Goal: Navigation & Orientation: Find specific page/section

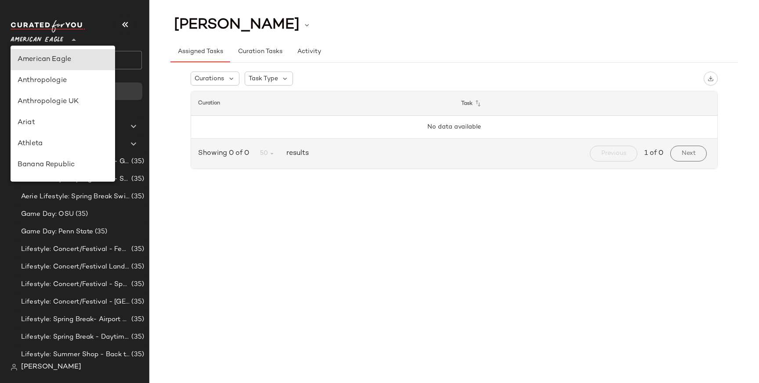
click at [68, 34] on div at bounding box center [73, 35] width 12 height 22
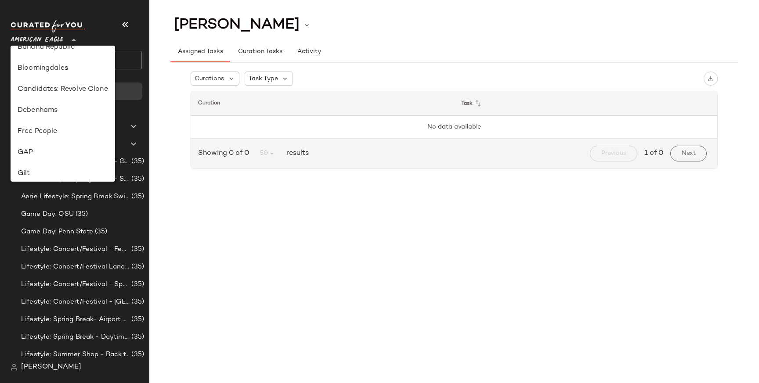
scroll to position [133, 0]
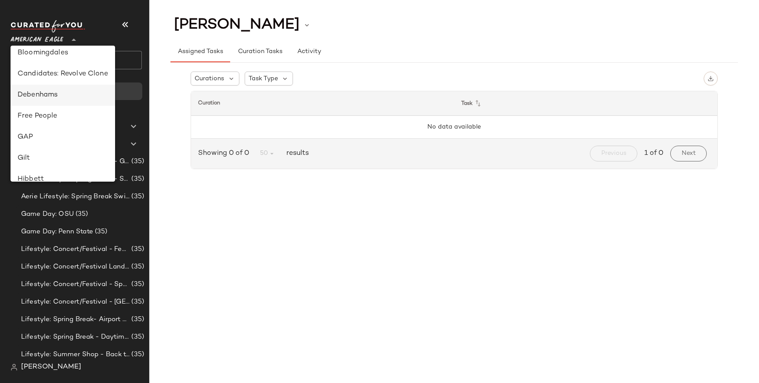
click at [60, 101] on div "Debenhams" at bounding box center [63, 95] width 105 height 21
type input "**"
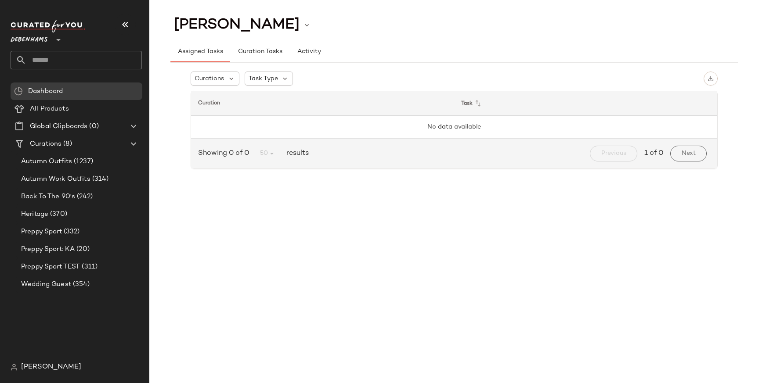
click at [58, 368] on span "[PERSON_NAME]" at bounding box center [51, 367] width 60 height 11
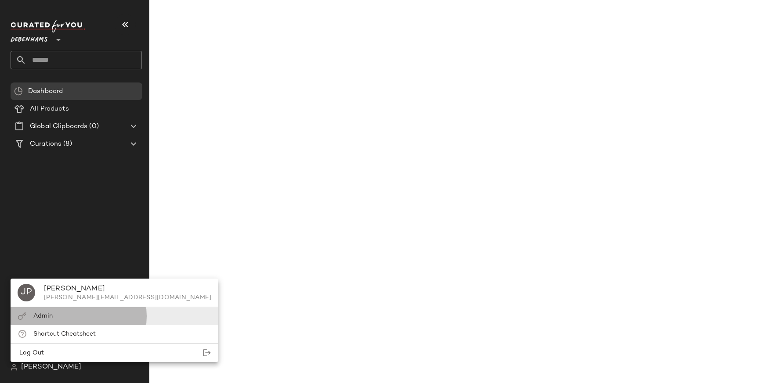
click at [96, 321] on div "Admin" at bounding box center [115, 316] width 208 height 18
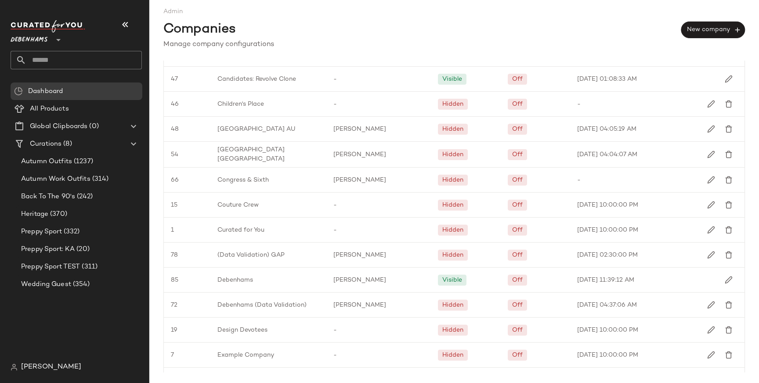
scroll to position [321, 0]
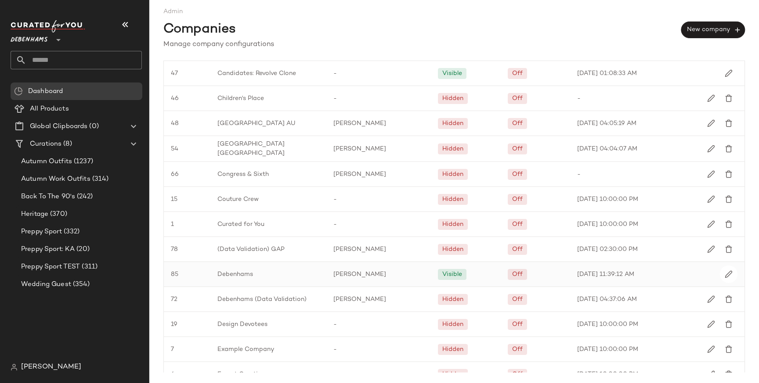
click at [245, 271] on span "Debenhams" at bounding box center [235, 274] width 36 height 9
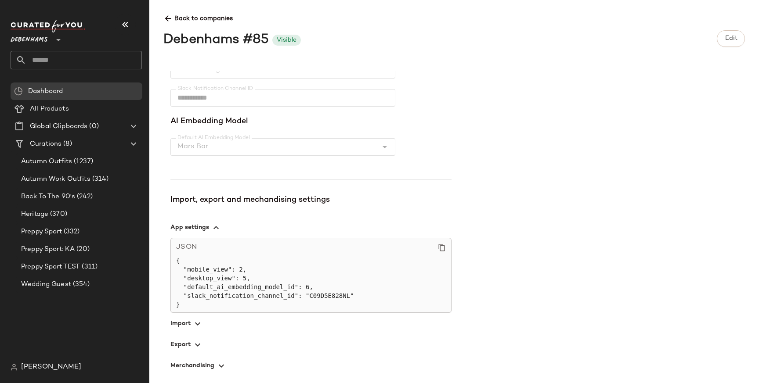
scroll to position [199, 0]
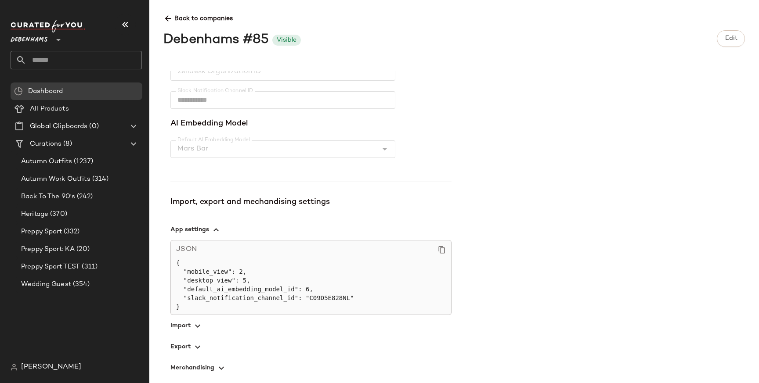
click at [204, 329] on span "button" at bounding box center [310, 325] width 281 height 21
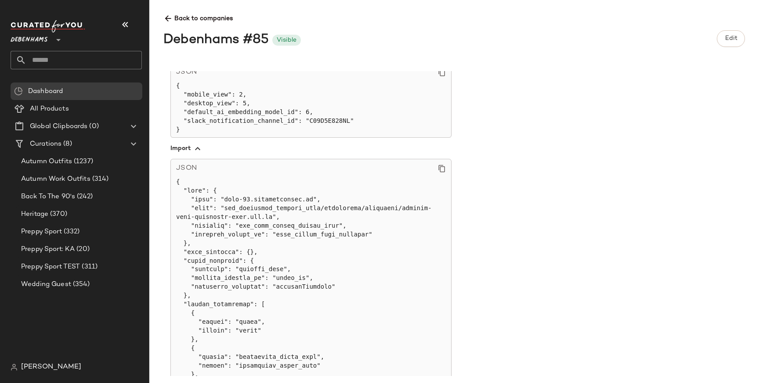
scroll to position [377, 0]
click at [166, 9] on span "Back to companies" at bounding box center [453, 15] width 581 height 16
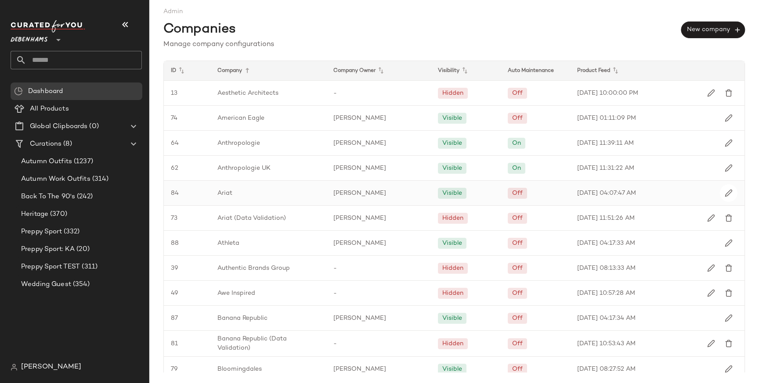
click at [231, 197] on span "Ariat" at bounding box center [224, 193] width 15 height 9
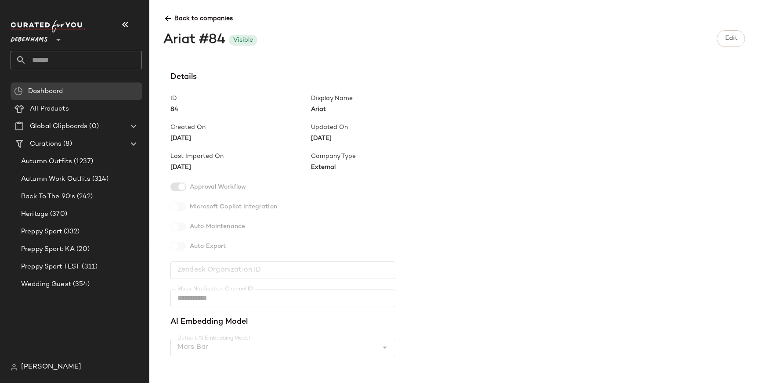
scroll to position [209, 0]
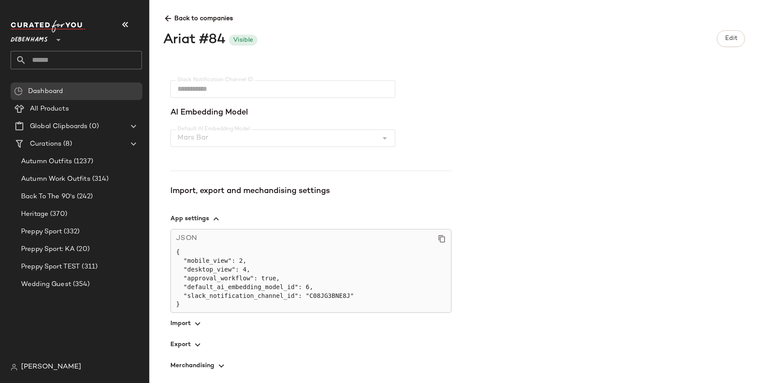
click at [192, 316] on span "button" at bounding box center [310, 323] width 281 height 21
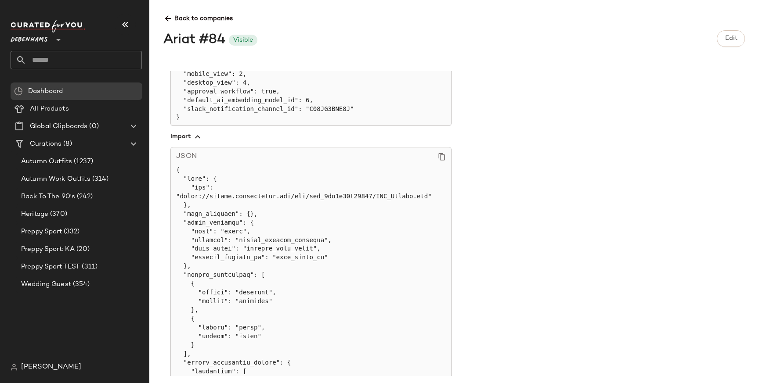
scroll to position [401, 0]
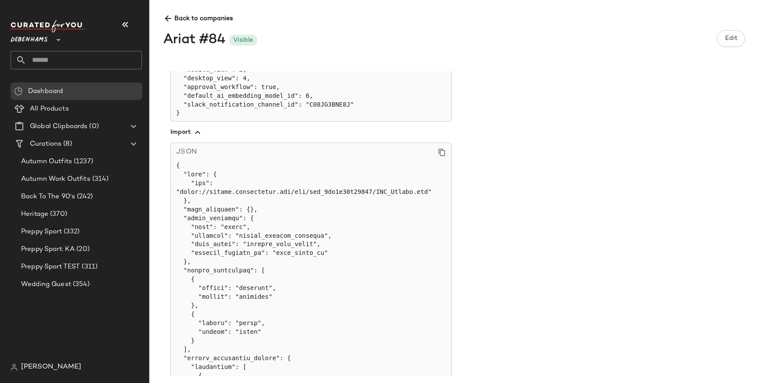
click at [169, 15] on icon at bounding box center [167, 18] width 9 height 9
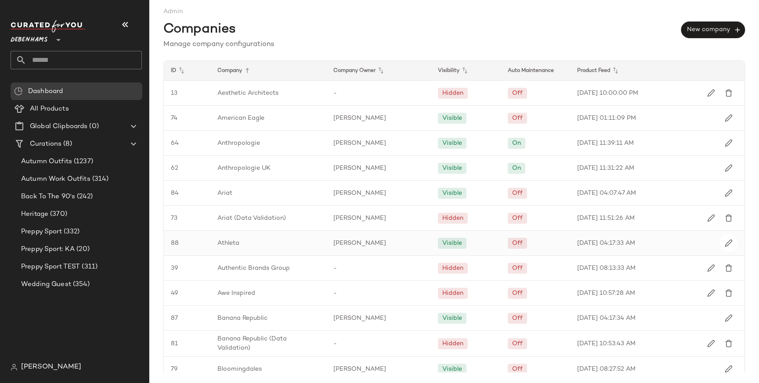
click at [252, 238] on div "Athleta" at bounding box center [268, 243] width 116 height 25
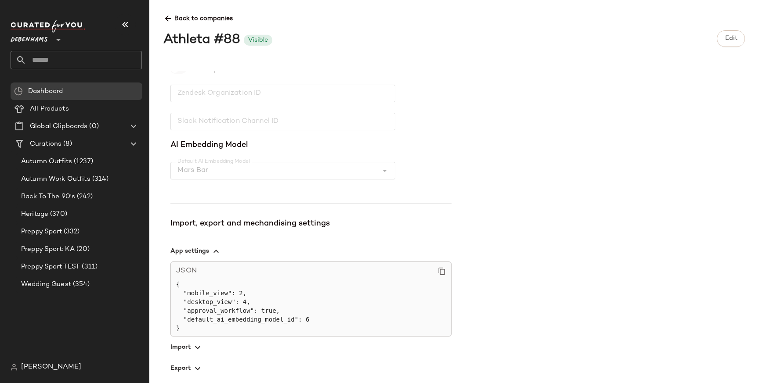
scroll to position [183, 0]
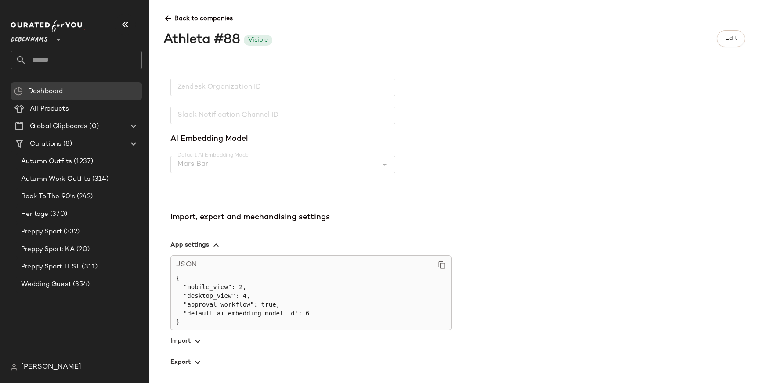
click at [194, 335] on span "button" at bounding box center [310, 341] width 281 height 21
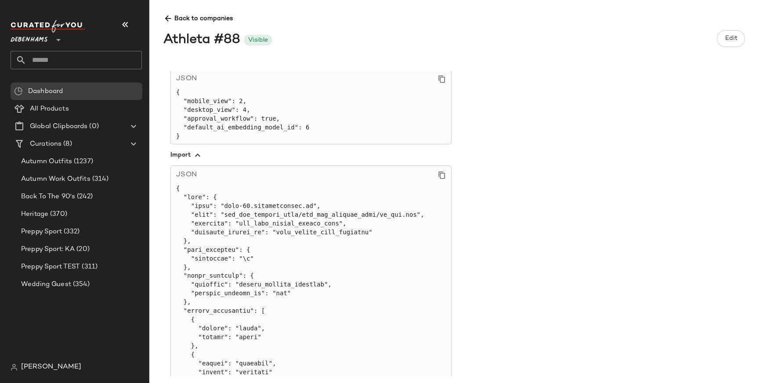
scroll to position [377, 0]
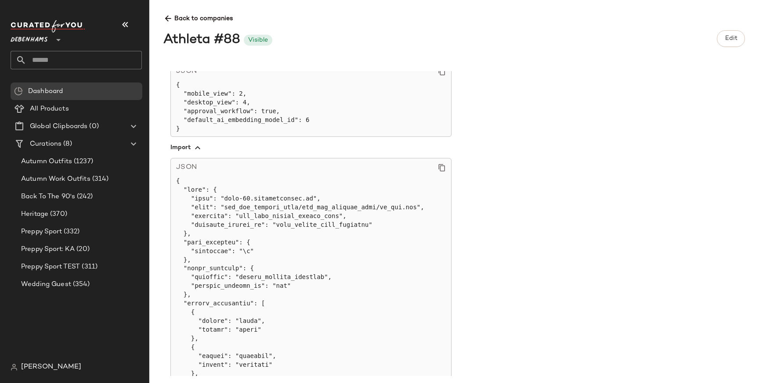
click at [168, 19] on icon at bounding box center [167, 18] width 9 height 9
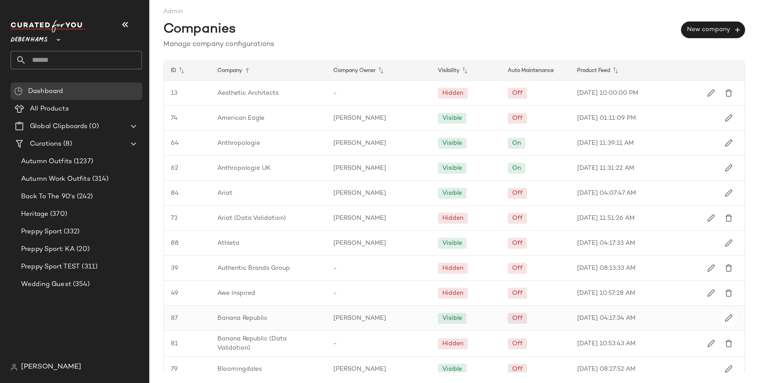
click at [238, 313] on div "Banana Republic" at bounding box center [268, 318] width 116 height 25
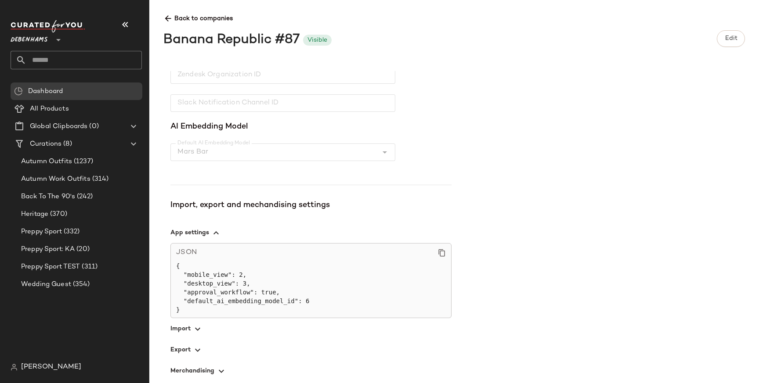
scroll to position [201, 0]
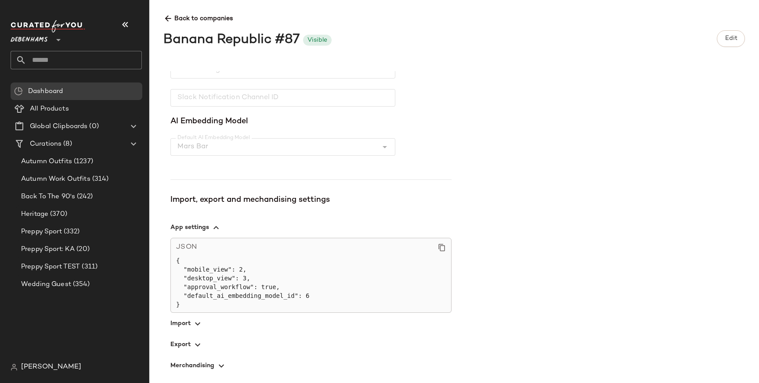
click at [200, 326] on icon "button" at bounding box center [197, 324] width 11 height 11
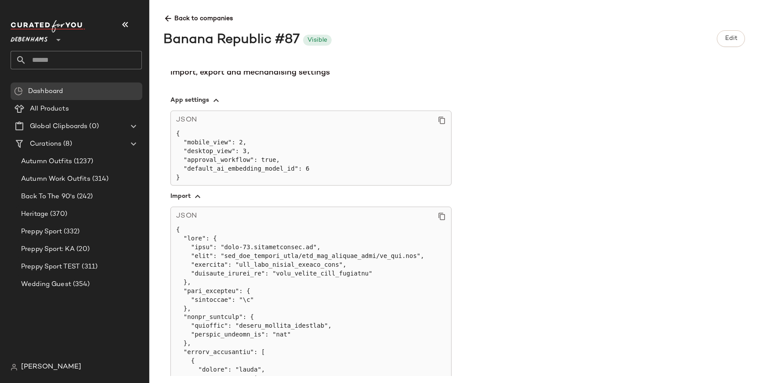
scroll to position [333, 0]
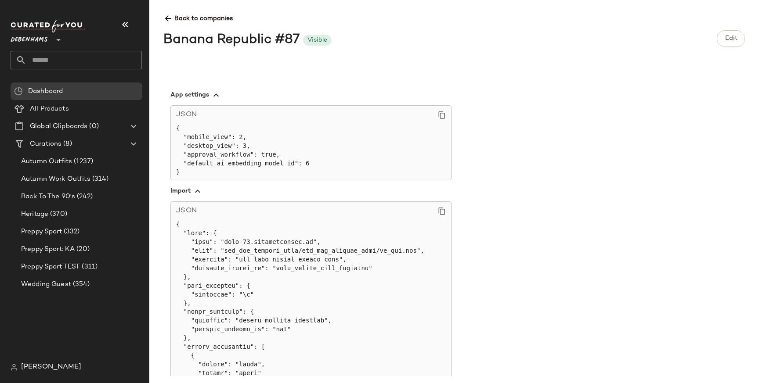
click at [160, 23] on div "Back to companies Banana Republic #87 Visible Edit Details ID 87 Display Name B…" at bounding box center [454, 191] width 610 height 383
click at [169, 18] on icon at bounding box center [167, 18] width 9 height 9
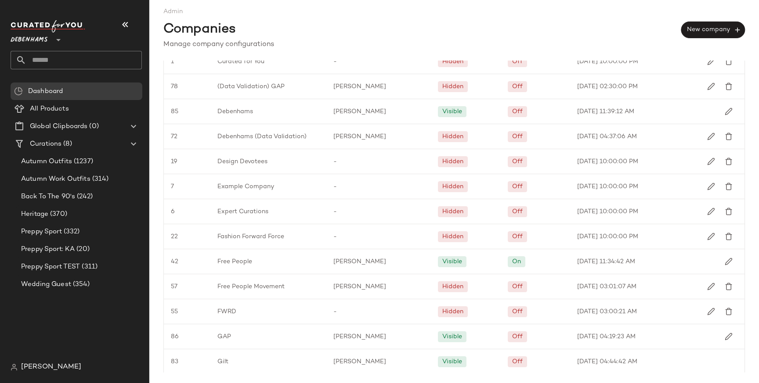
scroll to position [496, 0]
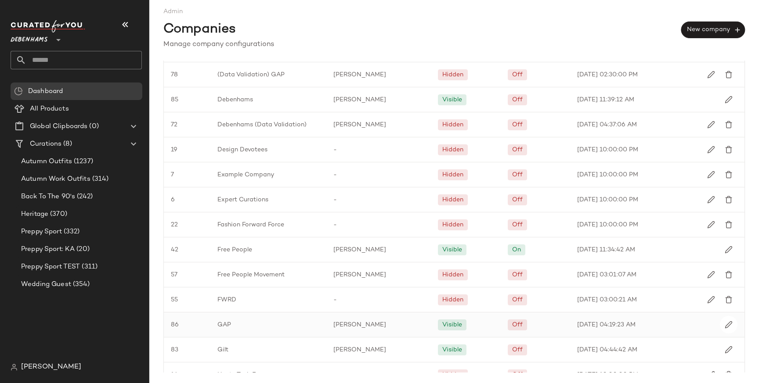
click at [225, 321] on span "GAP" at bounding box center [224, 325] width 14 height 9
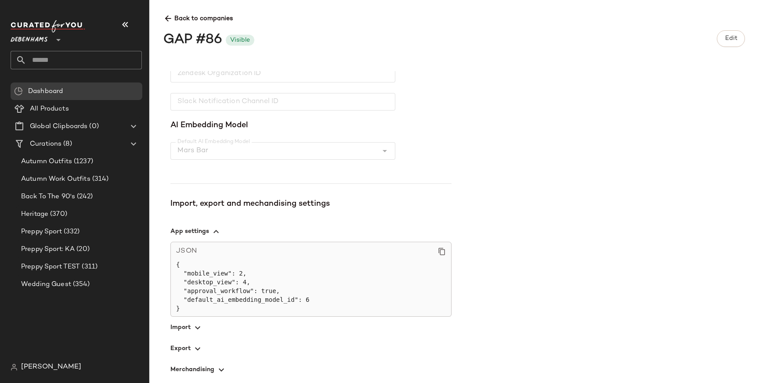
scroll to position [201, 0]
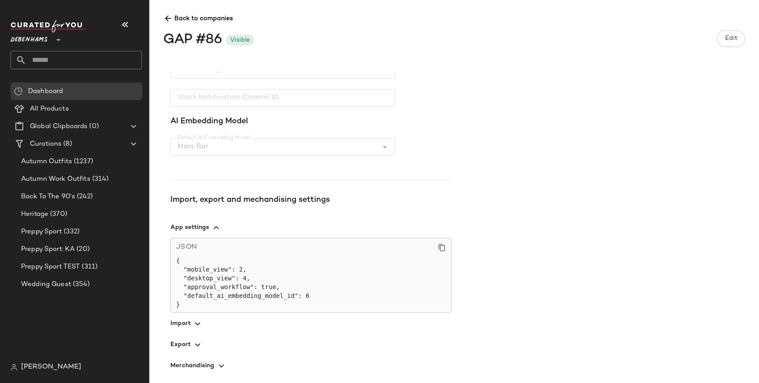
click at [194, 314] on span "button" at bounding box center [310, 323] width 281 height 21
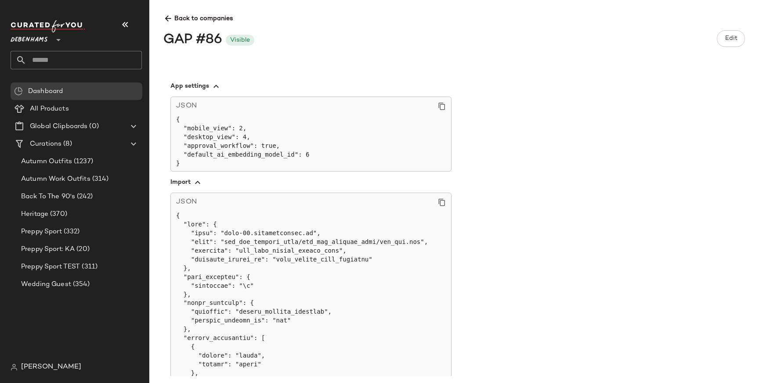
scroll to position [350, 0]
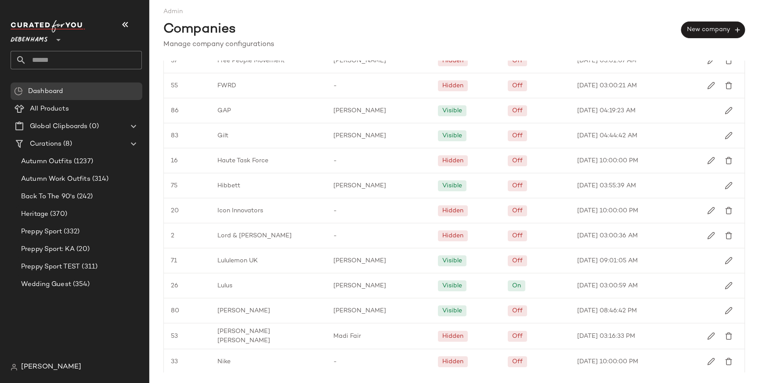
scroll to position [700, 0]
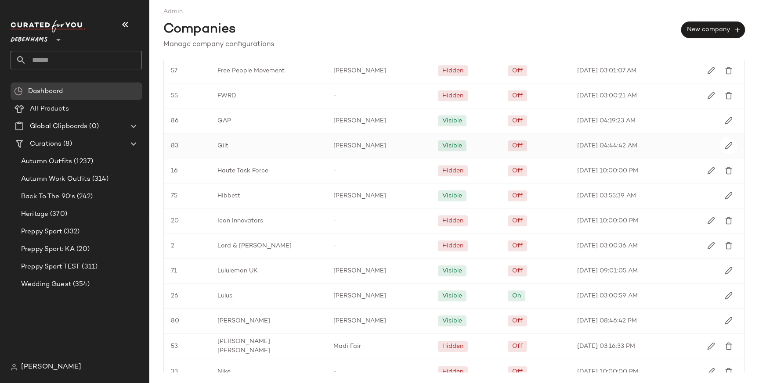
click at [227, 153] on div "Gilt" at bounding box center [268, 146] width 116 height 25
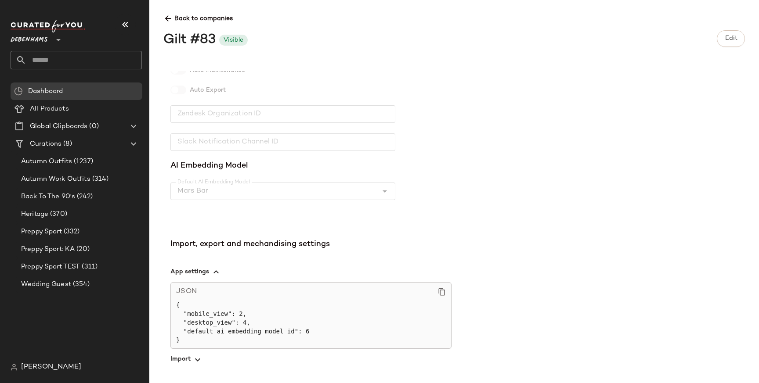
scroll to position [192, 0]
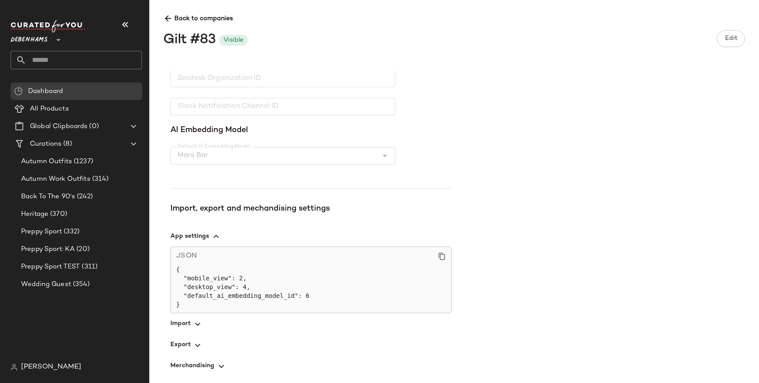
click at [202, 322] on icon "button" at bounding box center [197, 324] width 11 height 11
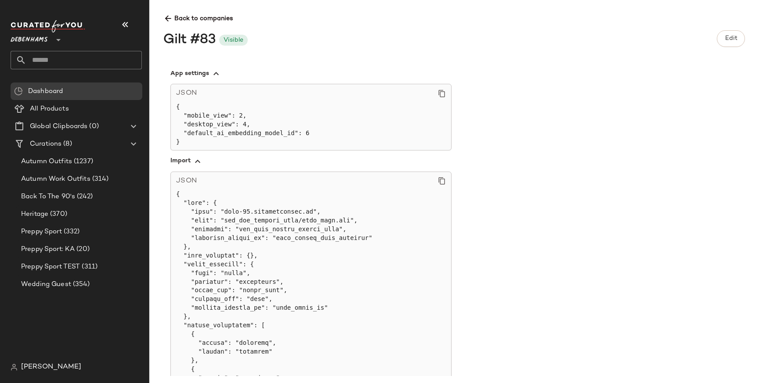
scroll to position [354, 0]
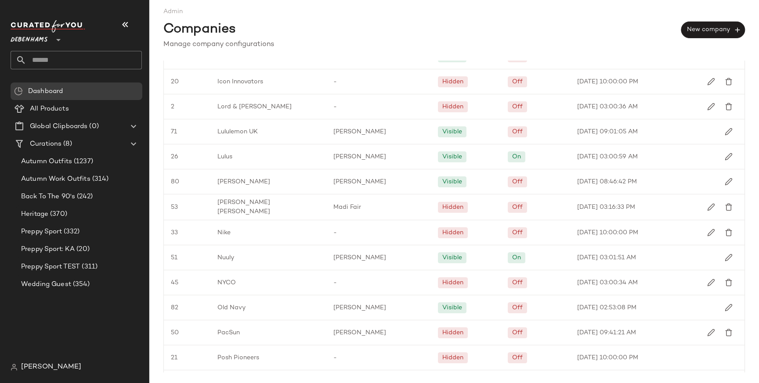
scroll to position [990, 0]
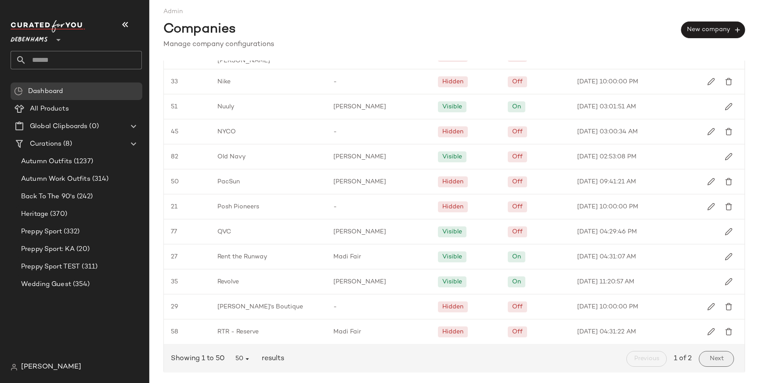
click at [703, 358] on button "Next" at bounding box center [716, 359] width 35 height 16
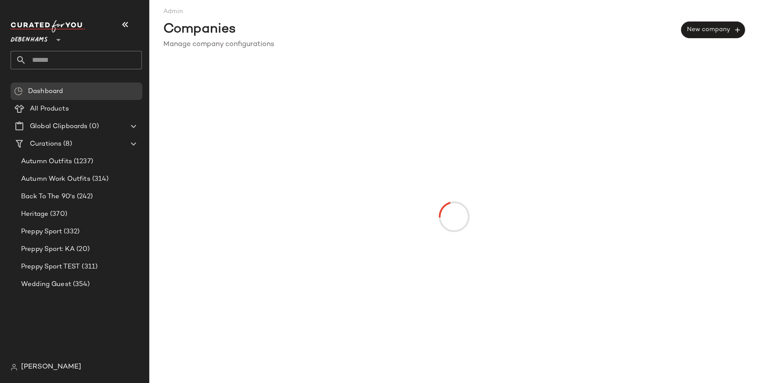
scroll to position [0, 0]
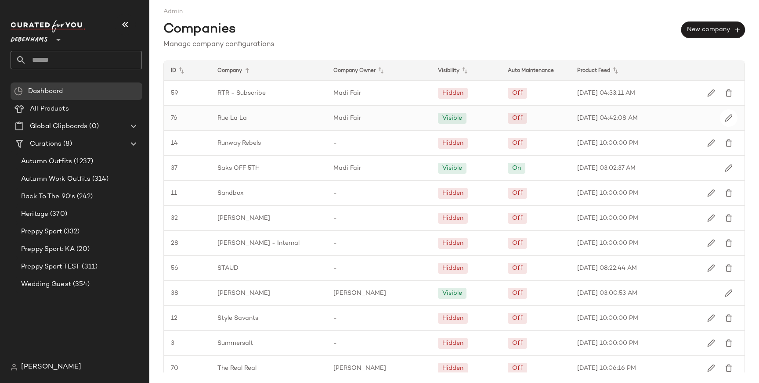
click at [243, 119] on span "Rue La La" at bounding box center [231, 118] width 29 height 9
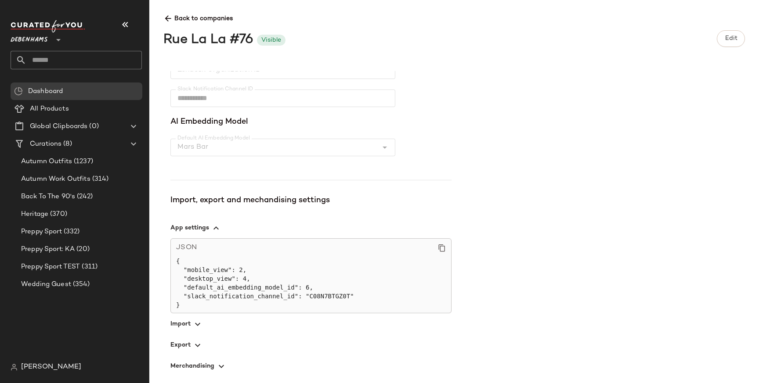
scroll to position [201, 0]
click at [194, 330] on span "button" at bounding box center [310, 323] width 281 height 21
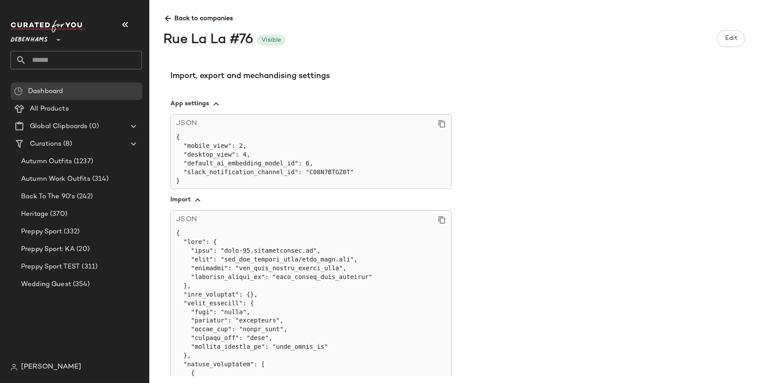
scroll to position [328, 0]
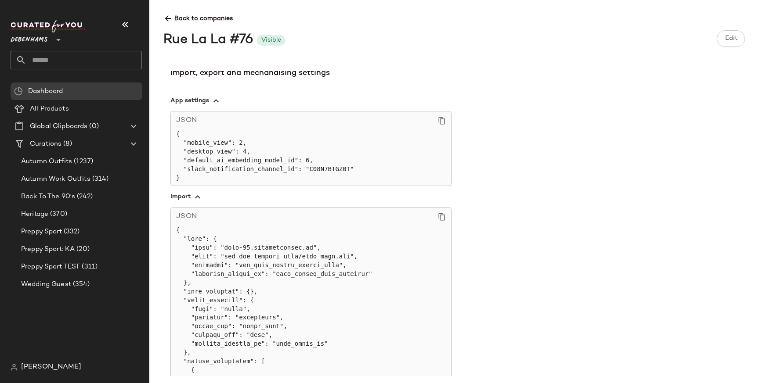
click at [162, 21] on div "**********" at bounding box center [454, 191] width 610 height 383
click at [168, 18] on icon at bounding box center [167, 18] width 9 height 9
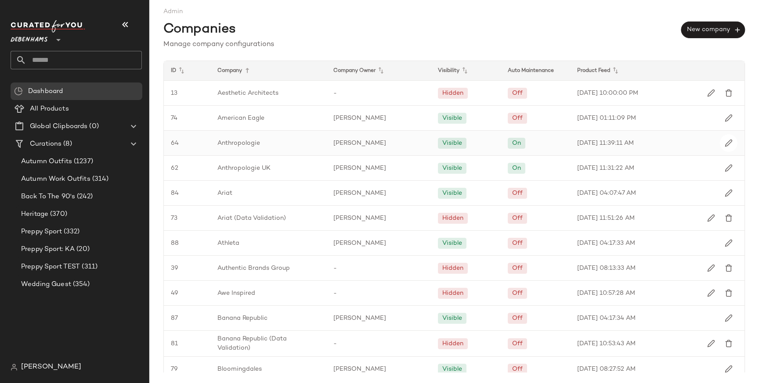
click at [247, 144] on span "Anthropologie" at bounding box center [238, 143] width 43 height 9
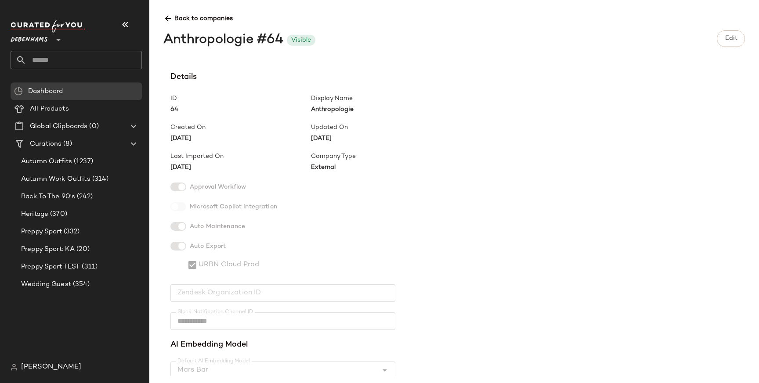
scroll to position [285, 0]
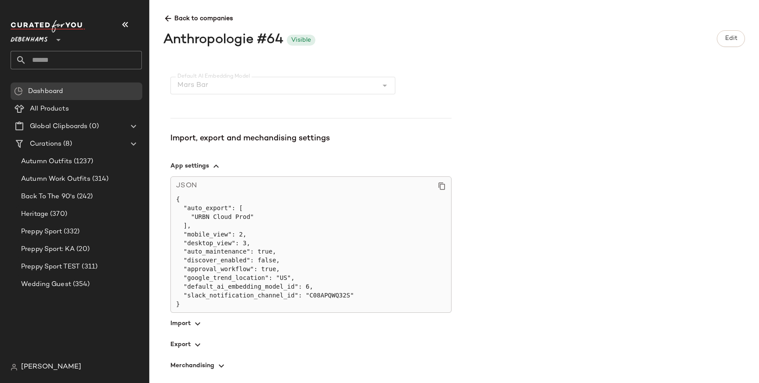
click at [190, 322] on span "button" at bounding box center [310, 323] width 281 height 21
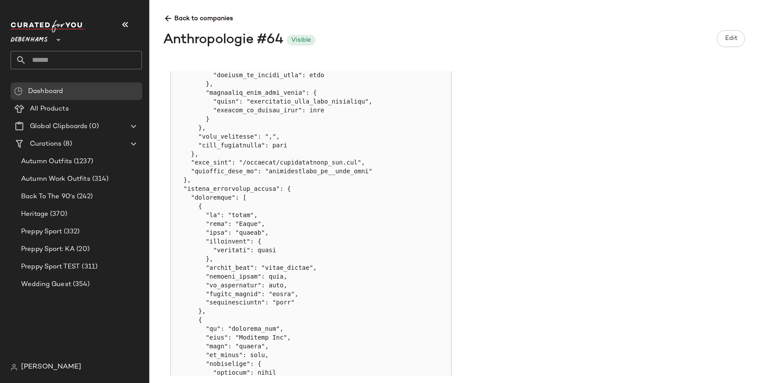
scroll to position [5825, 0]
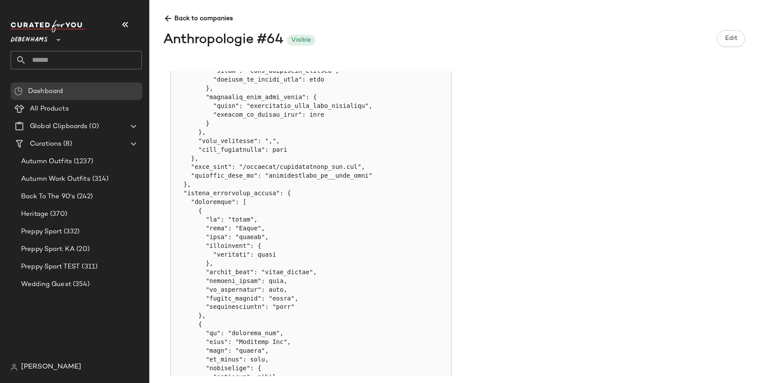
click at [170, 14] on span "Back to companies" at bounding box center [453, 15] width 581 height 16
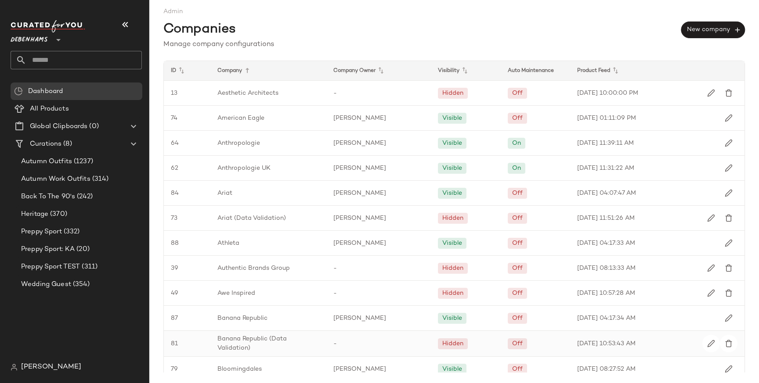
scroll to position [19, 0]
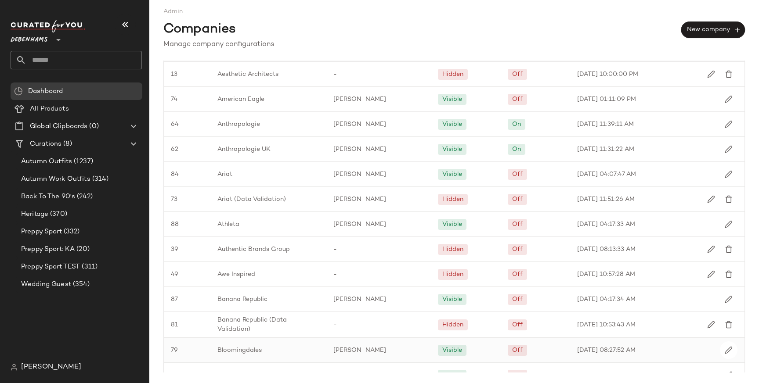
click at [243, 347] on span "Bloomingdales" at bounding box center [239, 350] width 44 height 9
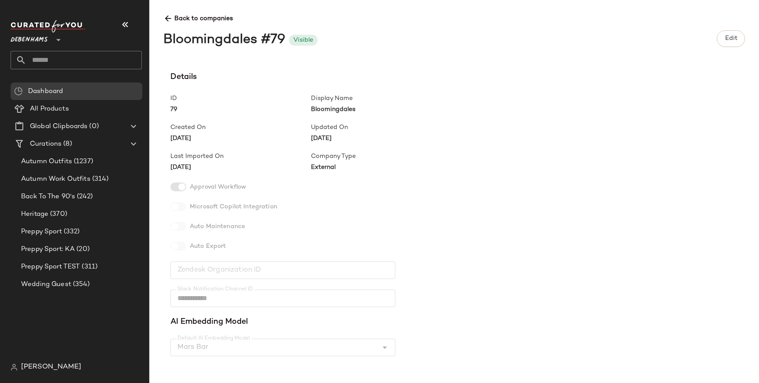
scroll to position [209, 0]
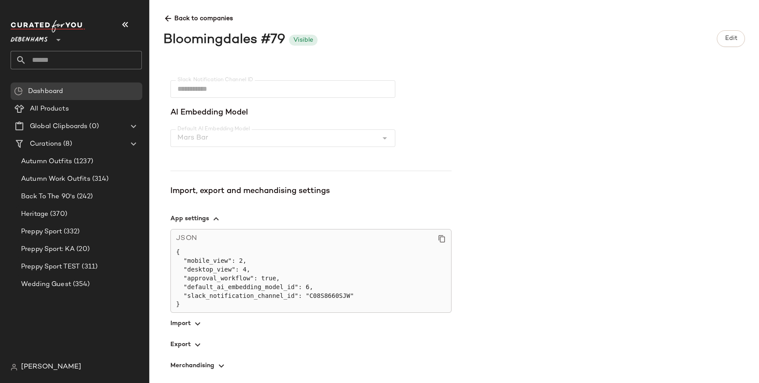
click at [199, 324] on icon "button" at bounding box center [197, 324] width 11 height 11
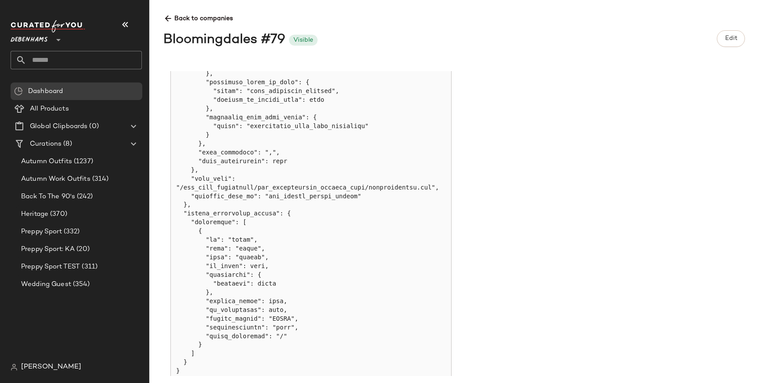
scroll to position [2819, 0]
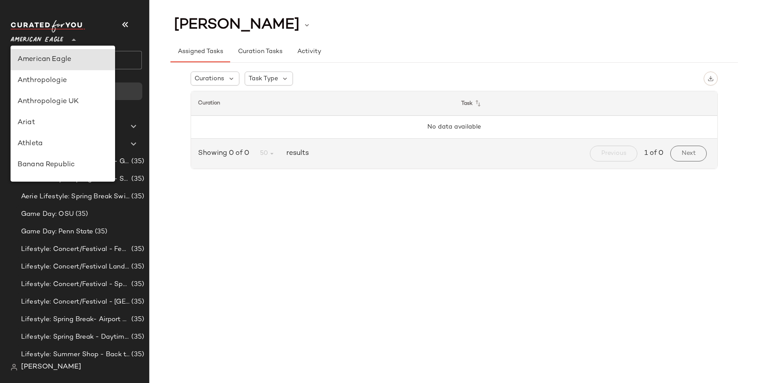
click at [68, 38] on div at bounding box center [73, 35] width 12 height 22
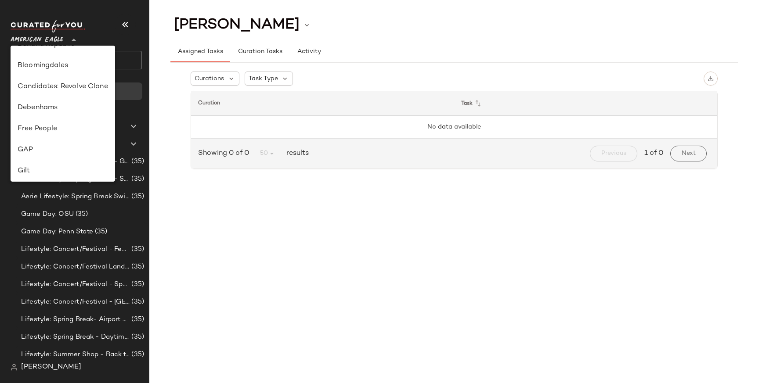
scroll to position [125, 0]
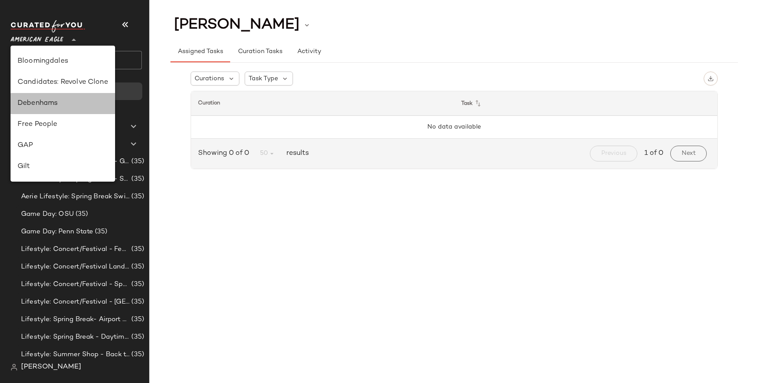
click at [52, 97] on div "Debenhams" at bounding box center [63, 103] width 105 height 21
type input "**"
